Goal: Task Accomplishment & Management: Manage account settings

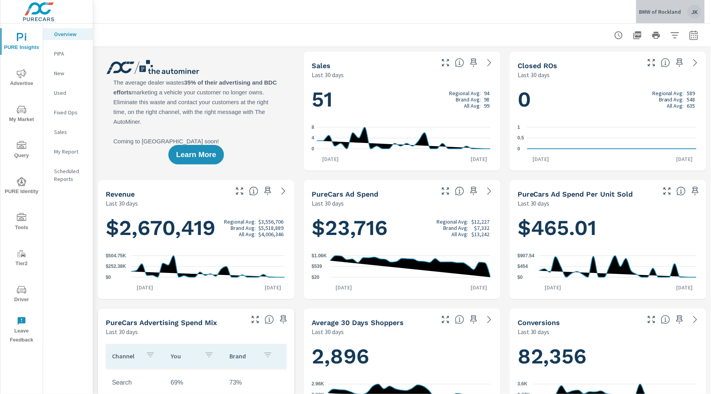
click at [693, 9] on div "JK" at bounding box center [695, 12] width 14 height 14
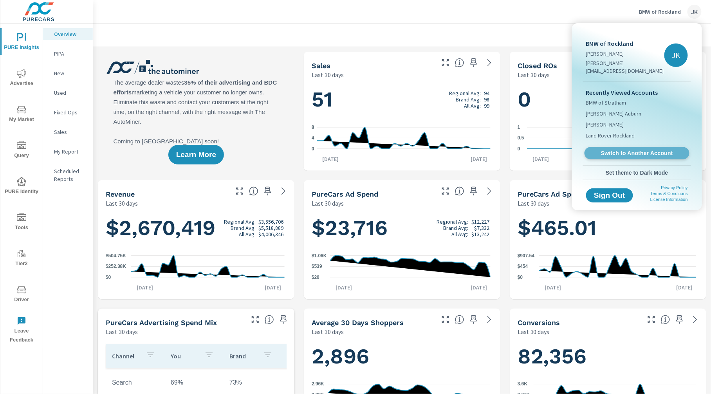
click at [642, 150] on span "Switch to Another Account" at bounding box center [637, 153] width 96 height 7
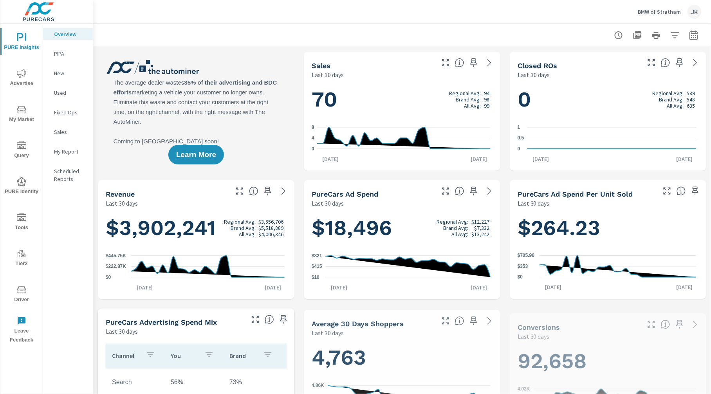
scroll to position [0, 0]
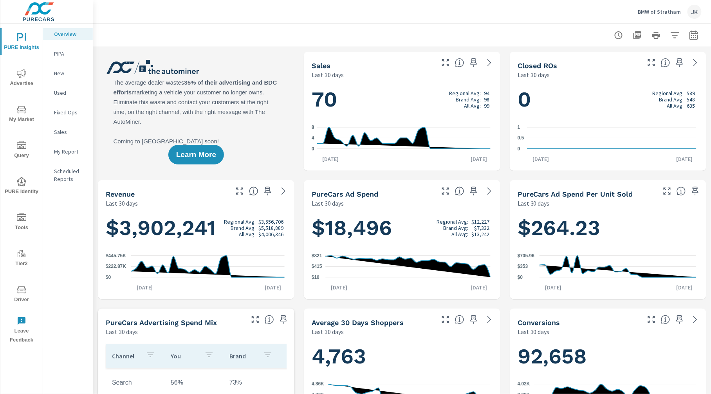
click at [589, 20] on div "BMW of Stratham JK" at bounding box center [402, 11] width 599 height 23
click at [18, 289] on icon "nav menu" at bounding box center [21, 289] width 9 height 7
